Goal: Navigation & Orientation: Find specific page/section

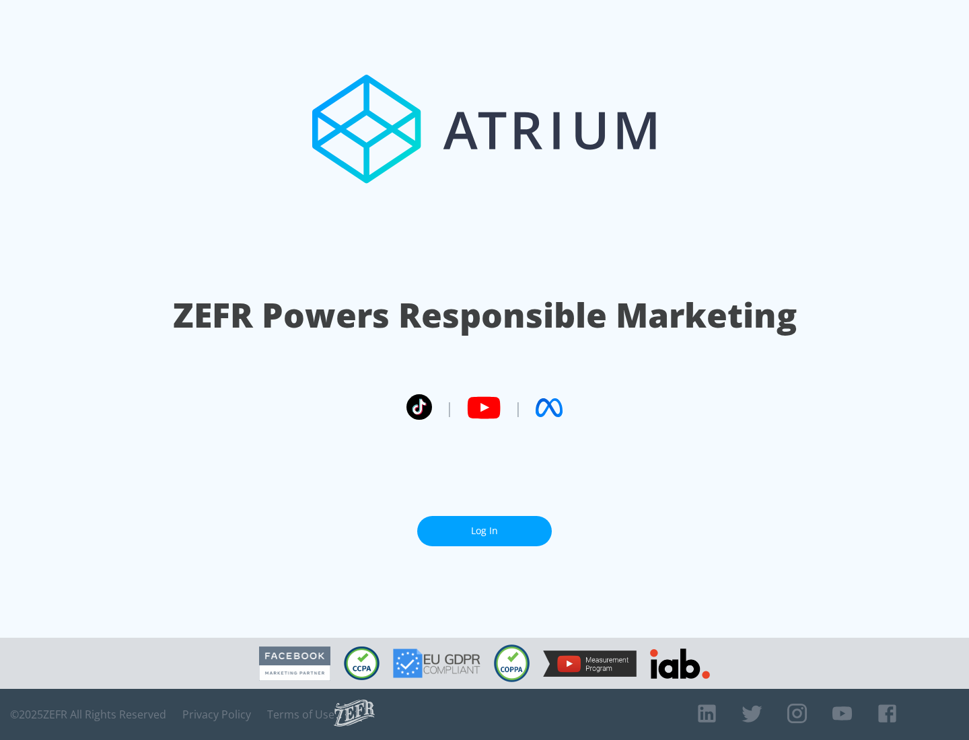
click at [485, 531] on link "Log In" at bounding box center [484, 531] width 135 height 30
